Goal: Check status: Check status

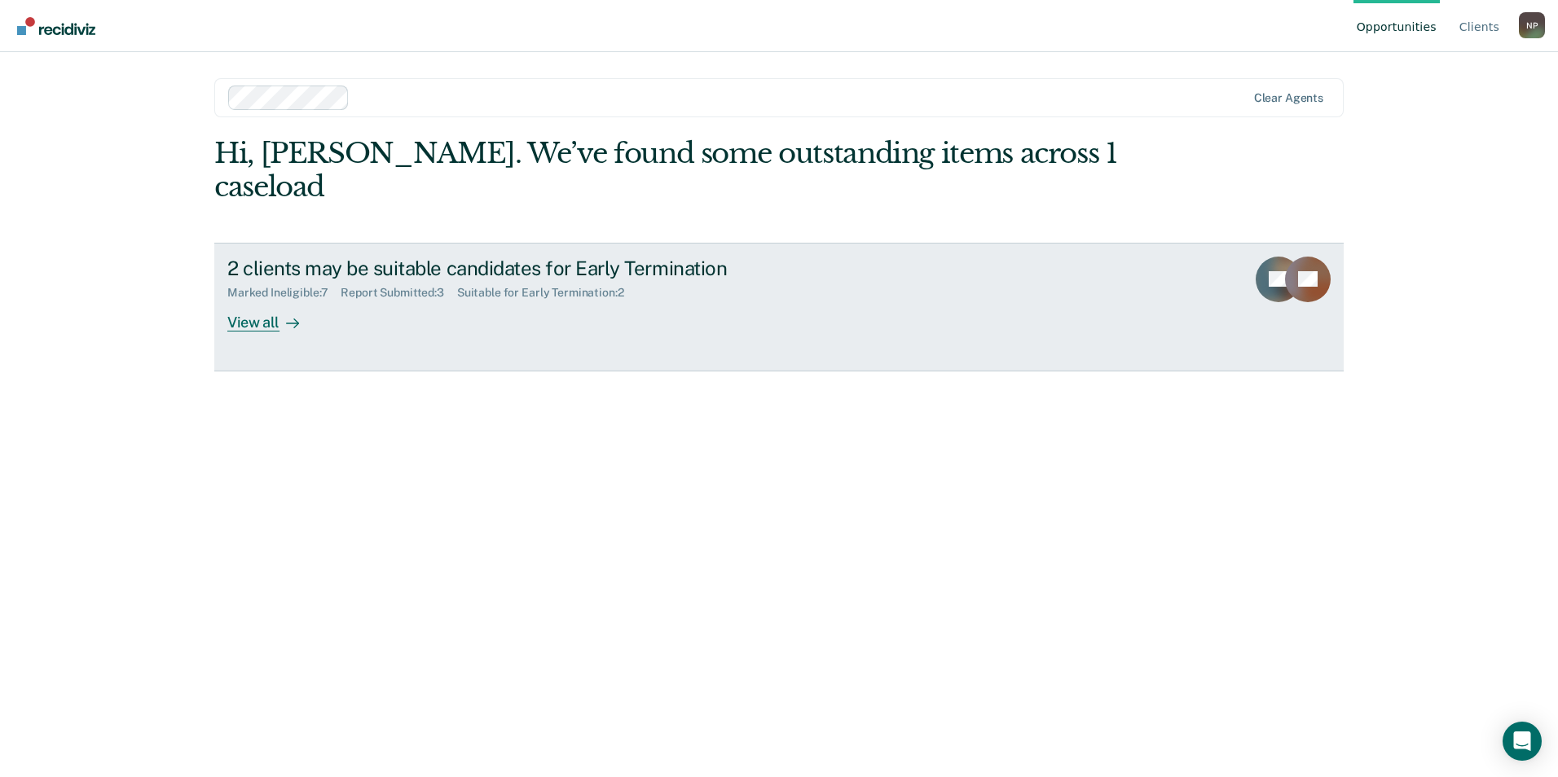
click at [270, 300] on div "View all" at bounding box center [272, 316] width 91 height 32
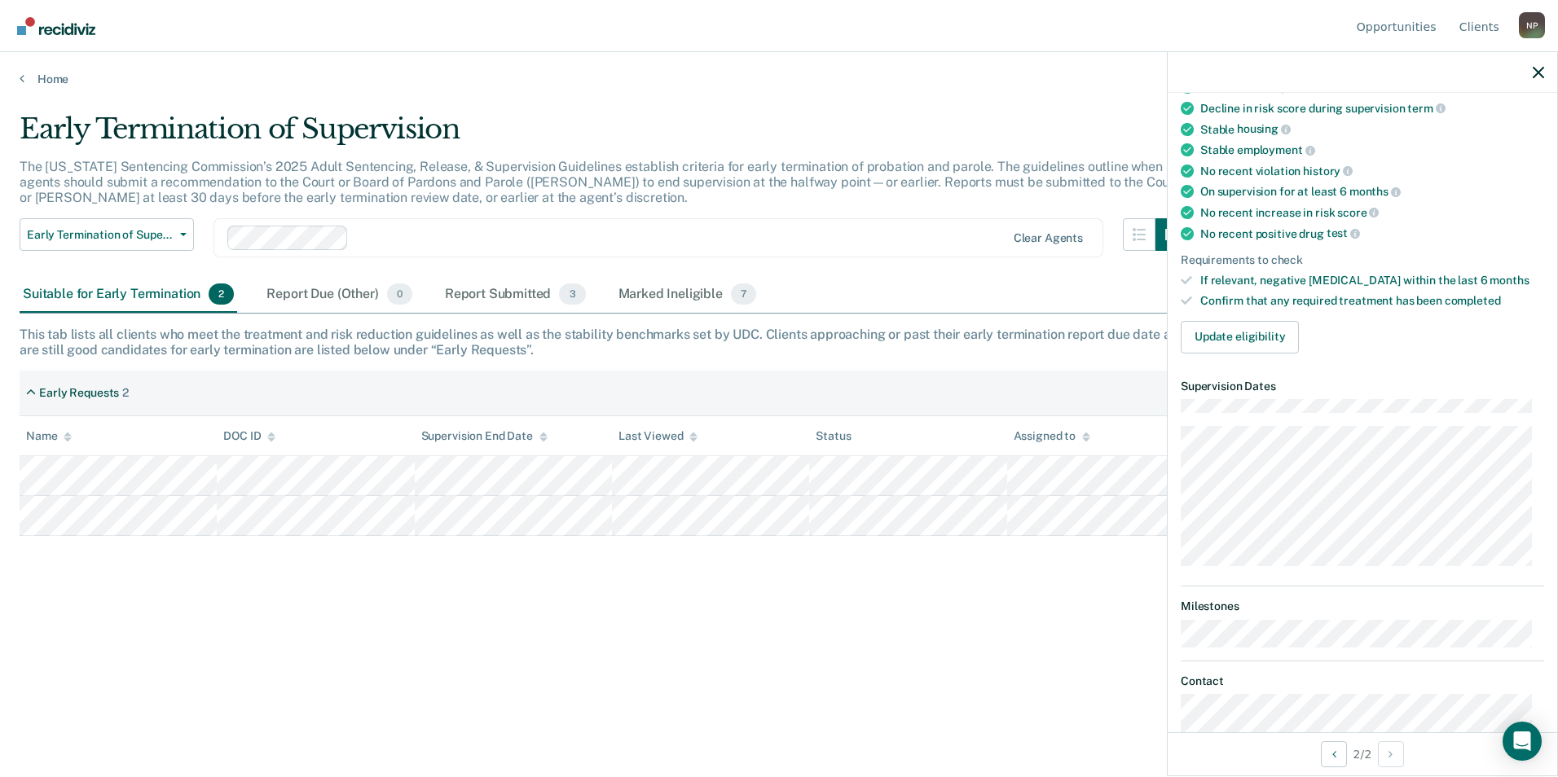
scroll to position [407, 0]
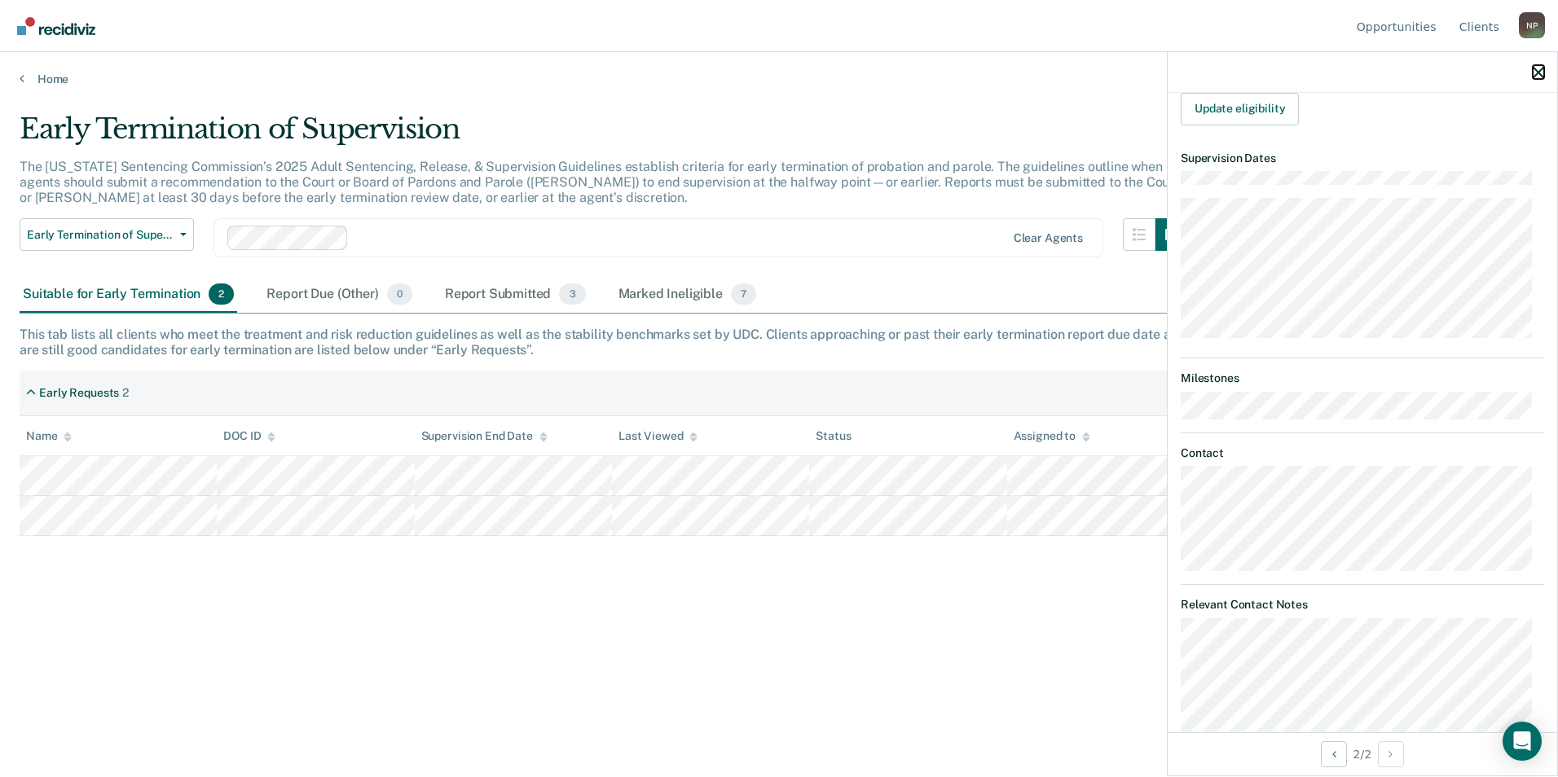
click at [1543, 75] on icon "button" at bounding box center [1538, 72] width 11 height 11
